Goal: Check status: Check status

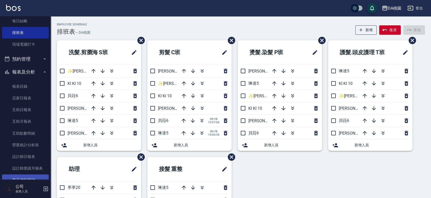
scroll to position [113, 0]
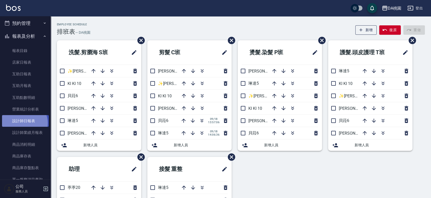
click at [23, 123] on link "設計師日報表" at bounding box center [25, 121] width 47 height 12
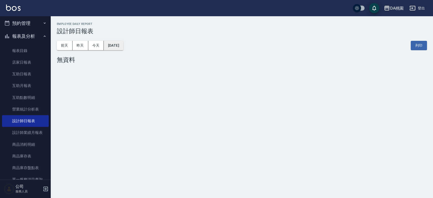
click at [123, 48] on button "[DATE]" at bounding box center [113, 45] width 19 height 9
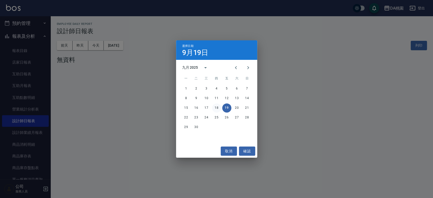
click at [217, 106] on button "18" at bounding box center [216, 108] width 9 height 9
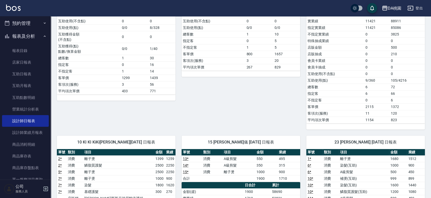
scroll to position [221, 0]
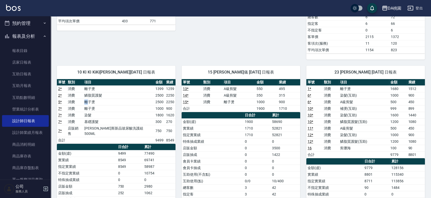
drag, startPoint x: 90, startPoint y: 102, endPoint x: 92, endPoint y: 103, distance: 2.8
click at [92, 103] on td "離子燙" at bounding box center [118, 102] width 71 height 7
drag, startPoint x: 92, startPoint y: 108, endPoint x: 151, endPoint y: 116, distance: 59.1
click at [151, 116] on tbody "2 * 消費 離子燙 1399 1259 2 * 消費 鱗脂質護髮 2500 2250 5 * 消費 離子燙 2500 2250 7 * 消費 離子燙 100…" at bounding box center [116, 115] width 118 height 58
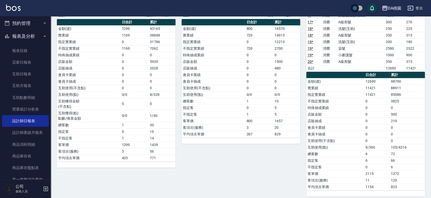
scroll to position [254, 0]
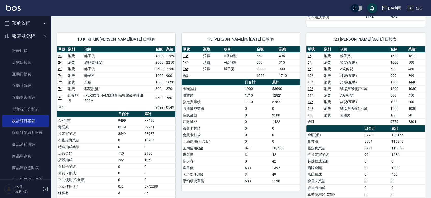
click at [148, 27] on div "10 KI KI KiKi[PERSON_NAME][DATE] 日報表 單號 類別 項目 金額 業績 2 * 消費 離子燙 1399 1259 2 * 消費…" at bounding box center [113, 150] width 125 height 247
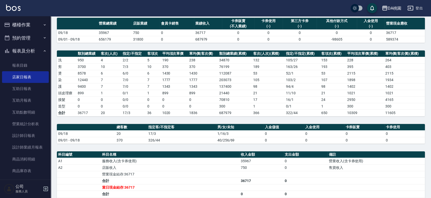
scroll to position [38, 0]
